Goal: Navigation & Orientation: Find specific page/section

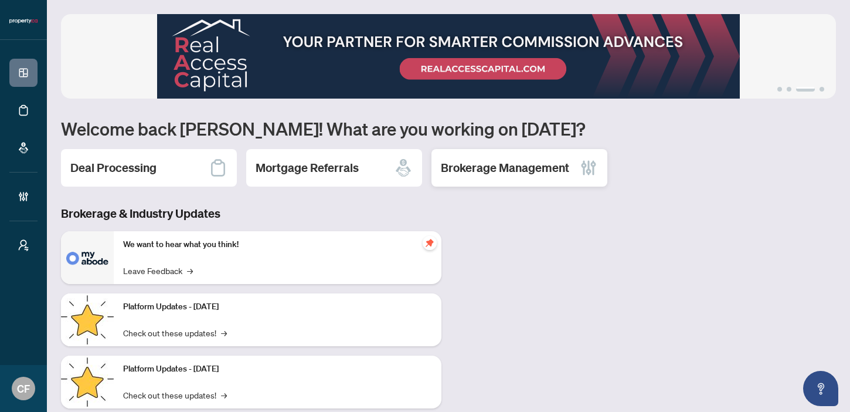
click at [513, 158] on div "Brokerage Management" at bounding box center [520, 168] width 176 height 38
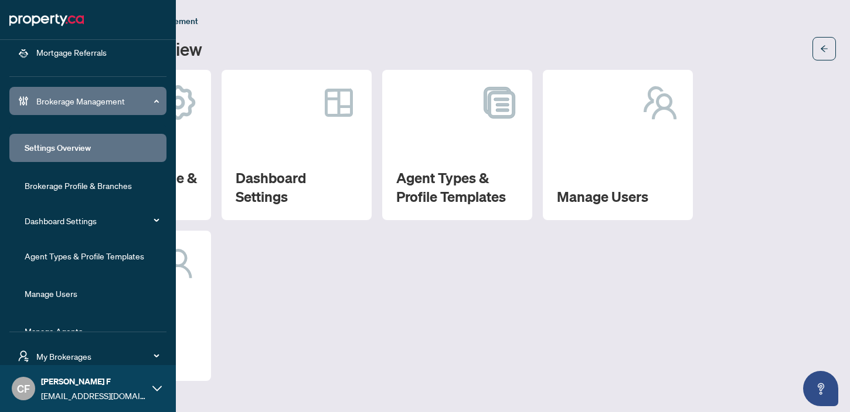
scroll to position [108, 0]
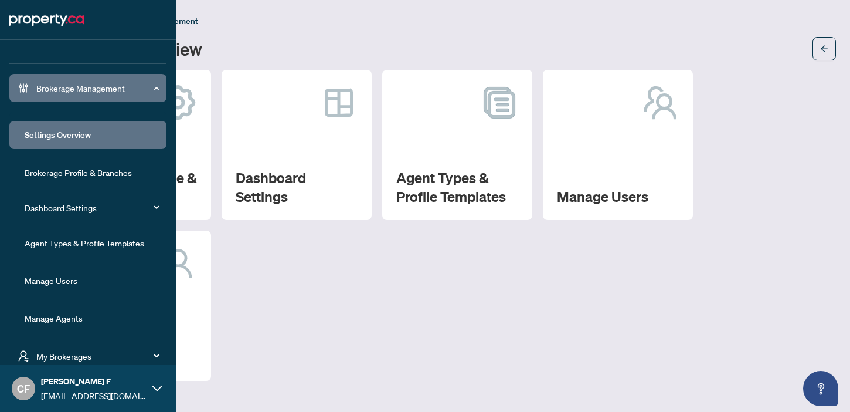
click at [64, 355] on span "My Brokerages" at bounding box center [97, 356] width 122 height 13
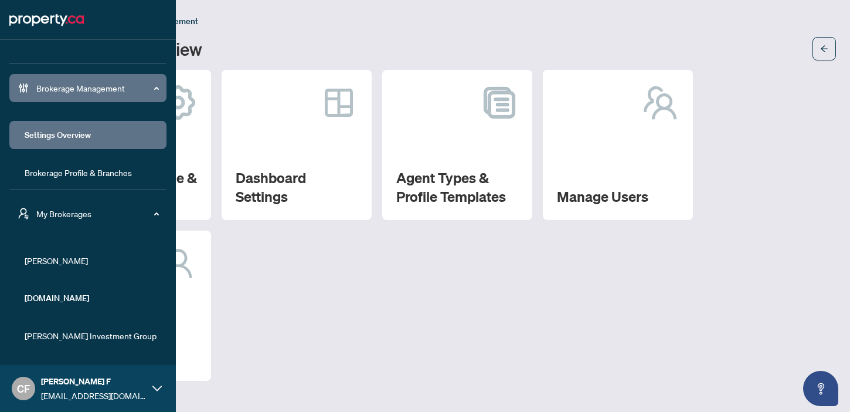
click at [45, 256] on span "[PERSON_NAME]" at bounding box center [92, 260] width 134 height 13
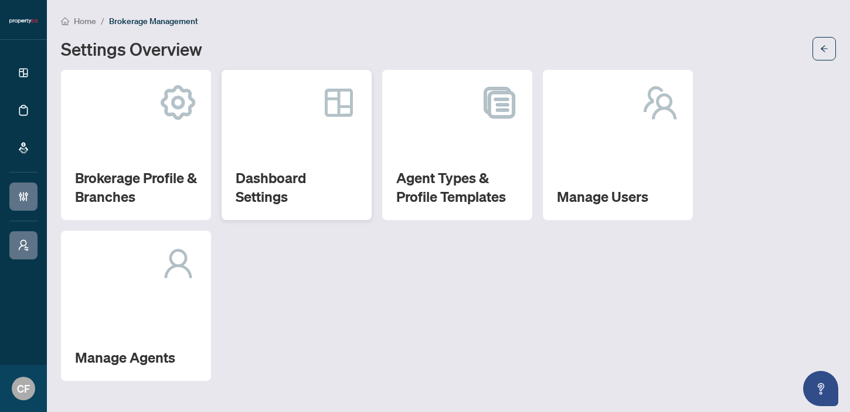
scroll to position [0, 0]
